Goal: Navigation & Orientation: Find specific page/section

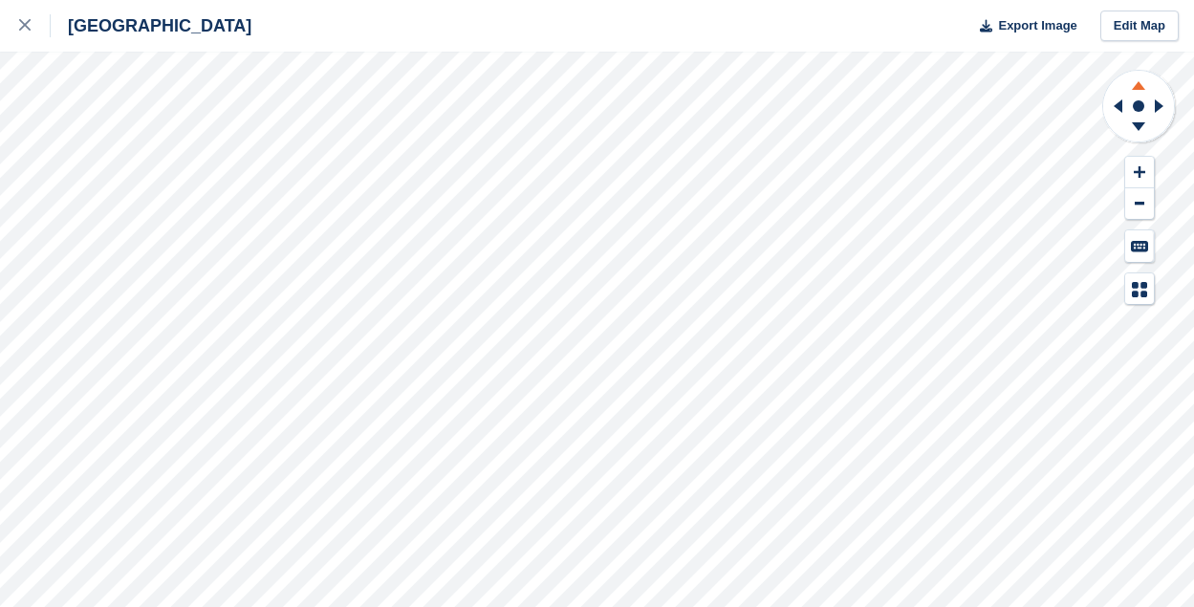
click at [1139, 81] on icon at bounding box center [1138, 85] width 13 height 9
click at [1140, 122] on icon at bounding box center [1138, 126] width 13 height 9
click at [1147, 115] on rect at bounding box center [1138, 106] width 23 height 23
click at [1138, 167] on icon at bounding box center [1139, 171] width 11 height 13
click at [1119, 115] on icon at bounding box center [1115, 106] width 24 height 50
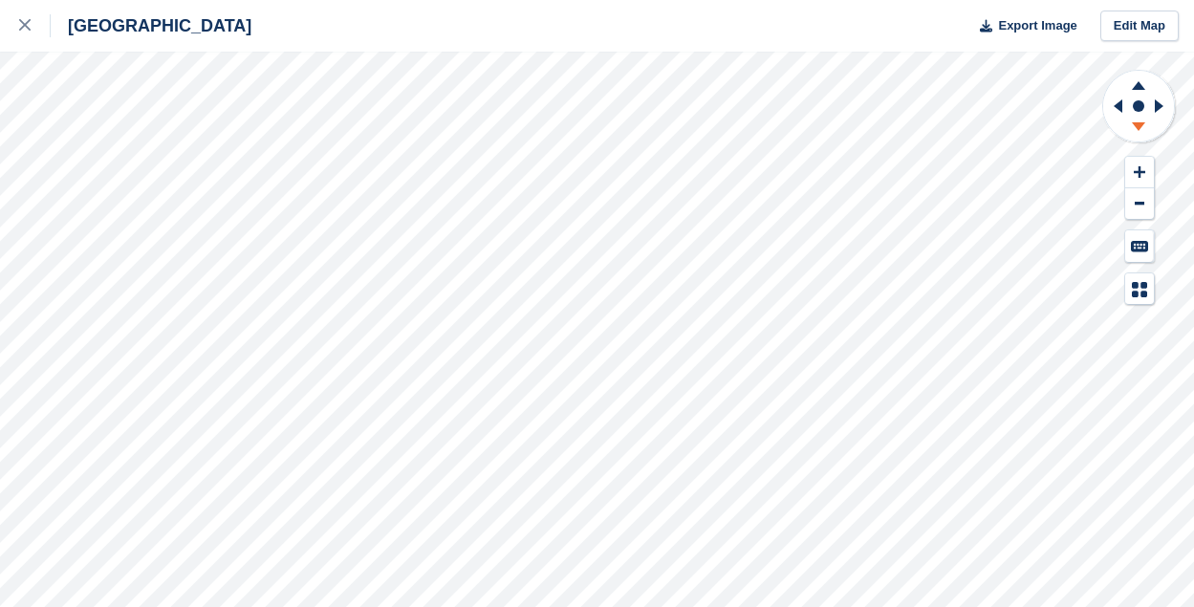
click at [1130, 125] on icon at bounding box center [1139, 130] width 50 height 24
click at [1146, 81] on icon at bounding box center [1139, 83] width 50 height 24
click at [1144, 211] on button at bounding box center [1139, 204] width 29 height 32
click at [24, 29] on icon at bounding box center [24, 24] width 11 height 11
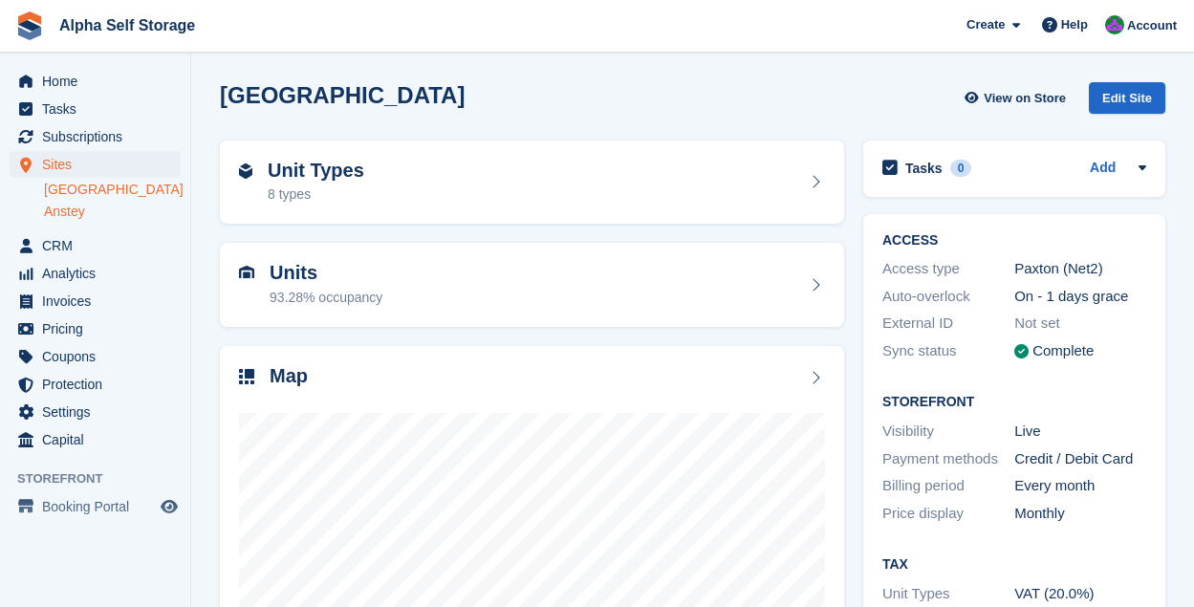
click at [59, 207] on link "Anstey" at bounding box center [112, 212] width 137 height 18
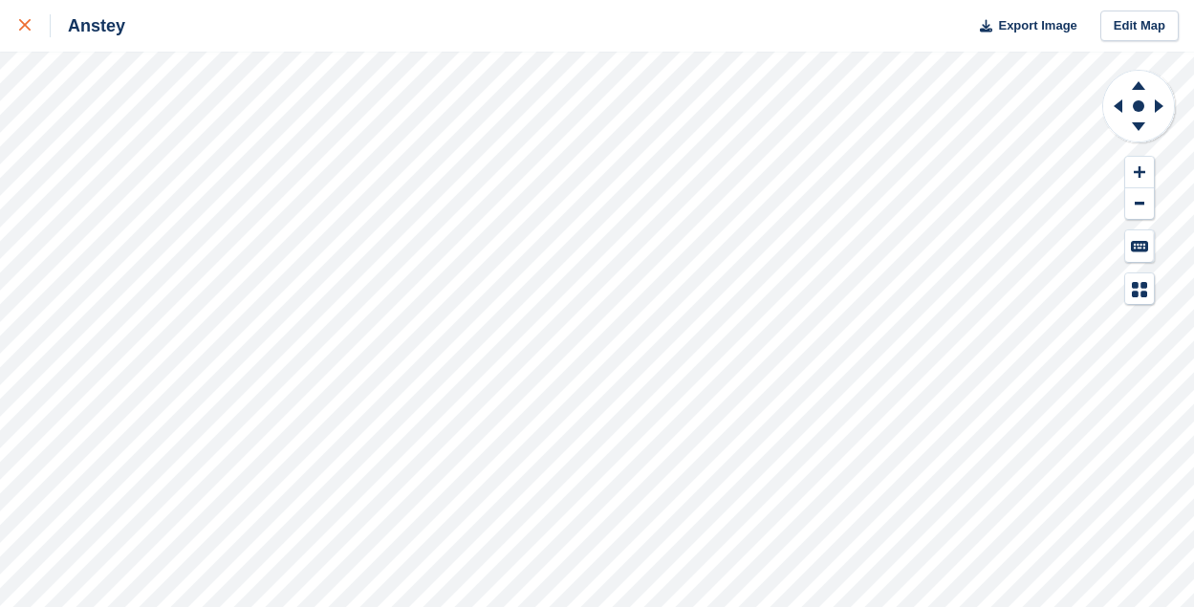
click at [24, 33] on div at bounding box center [35, 25] width 32 height 23
